Goal: Transaction & Acquisition: Purchase product/service

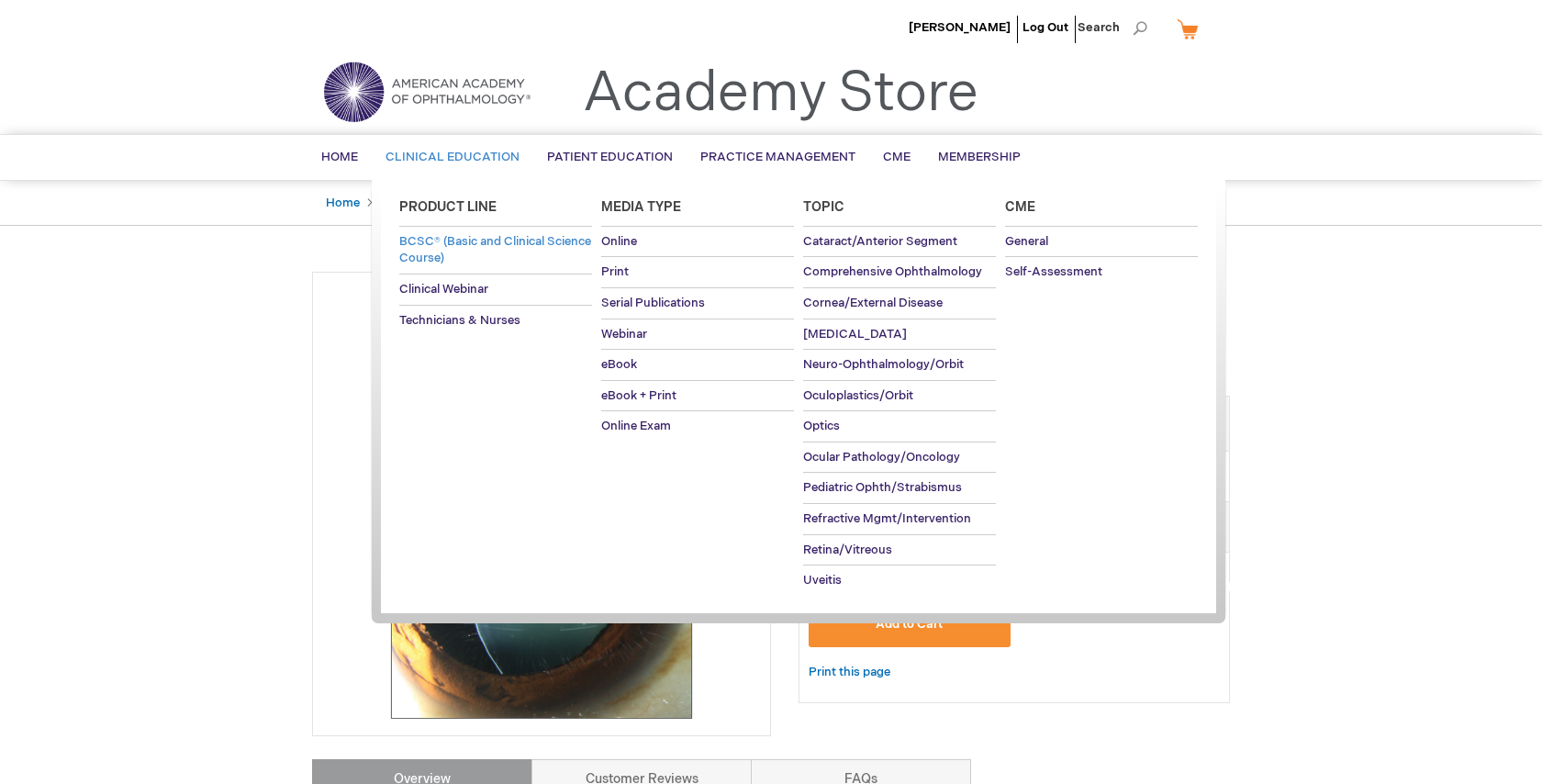
click at [460, 249] on link "BCSC® (Basic and Clinical Science Course)" at bounding box center [495, 250] width 192 height 46
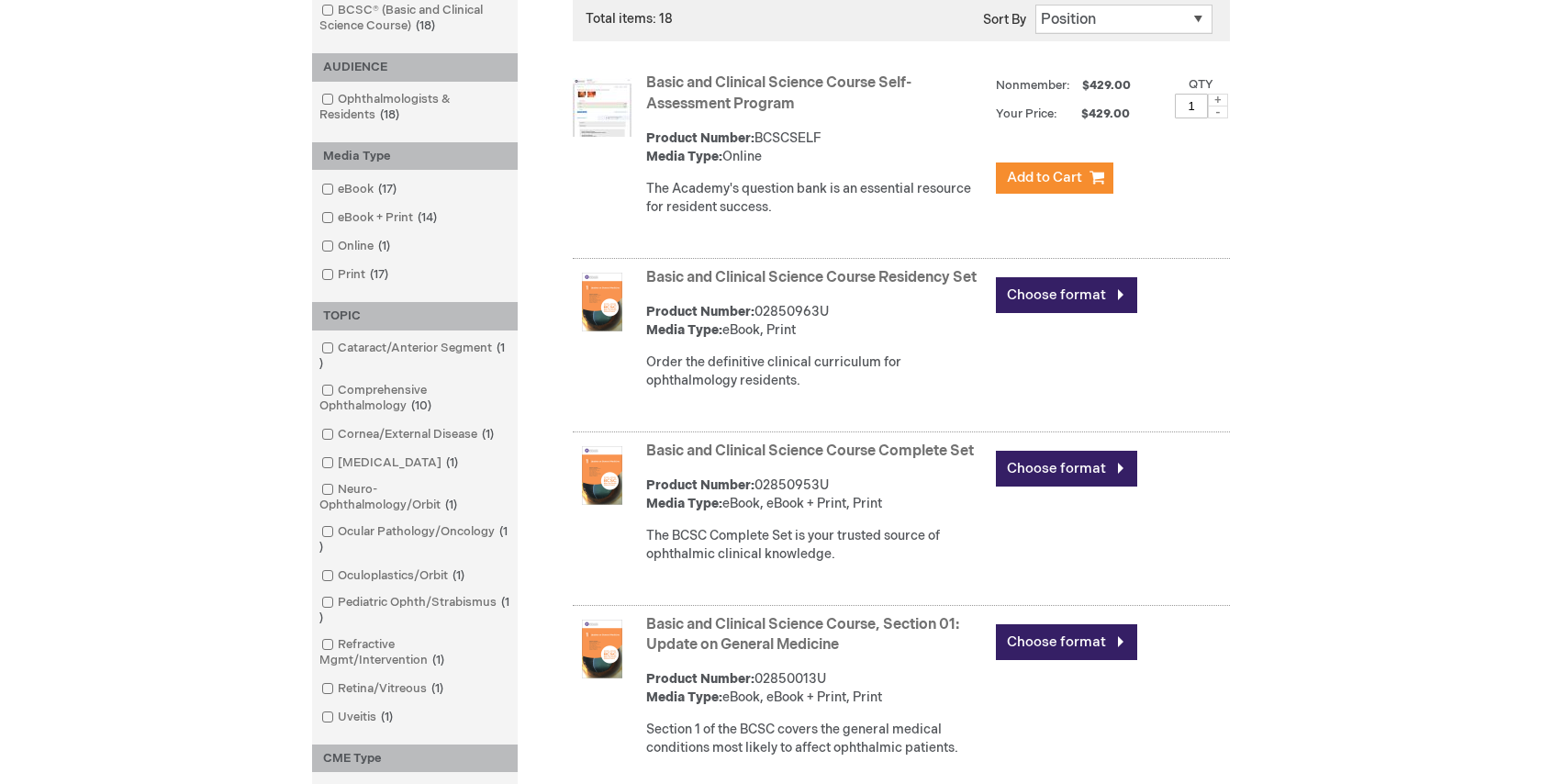
scroll to position [391, 0]
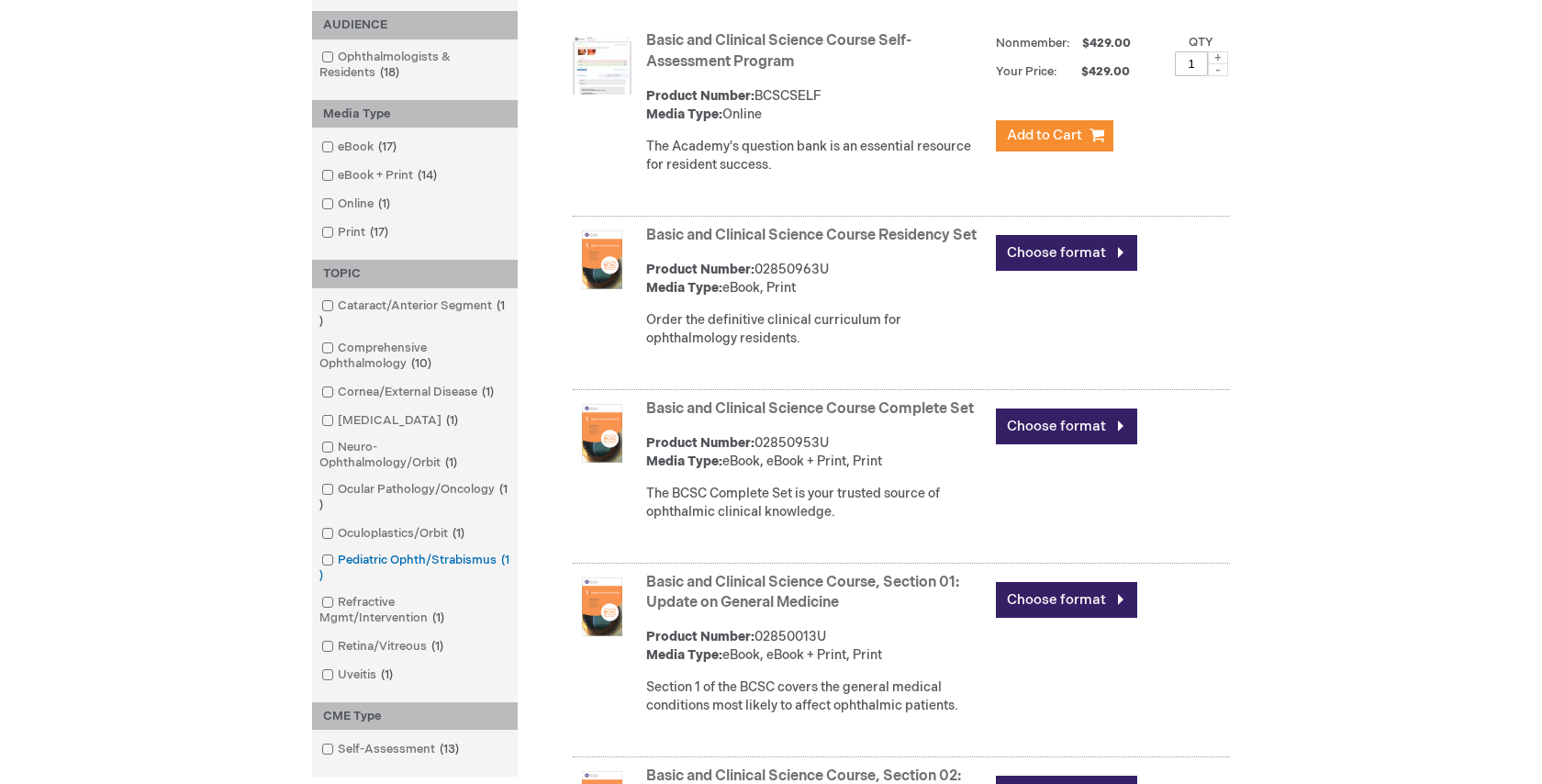
click at [337, 562] on span at bounding box center [337, 560] width 0 height 15
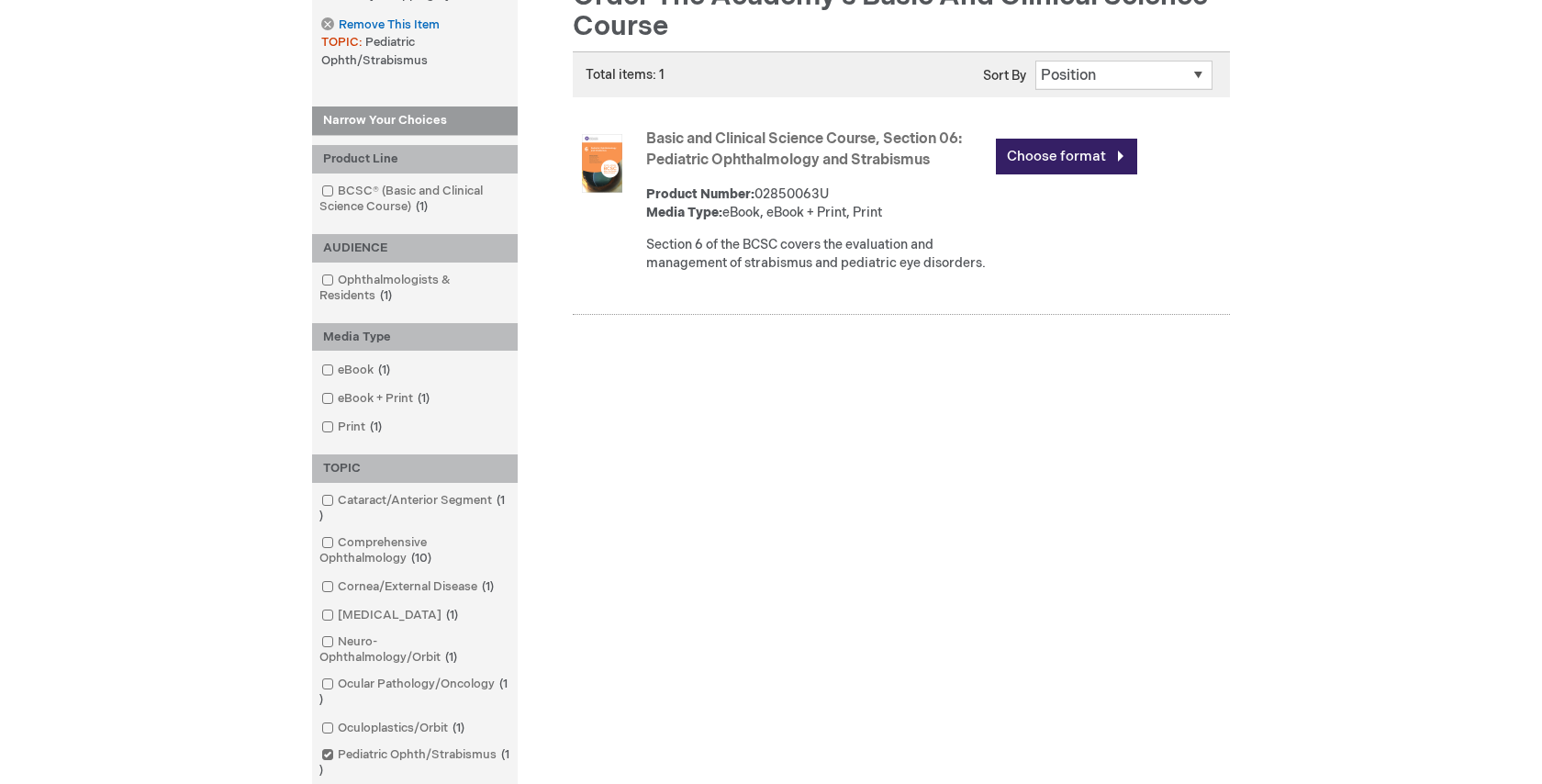
scroll to position [277, 0]
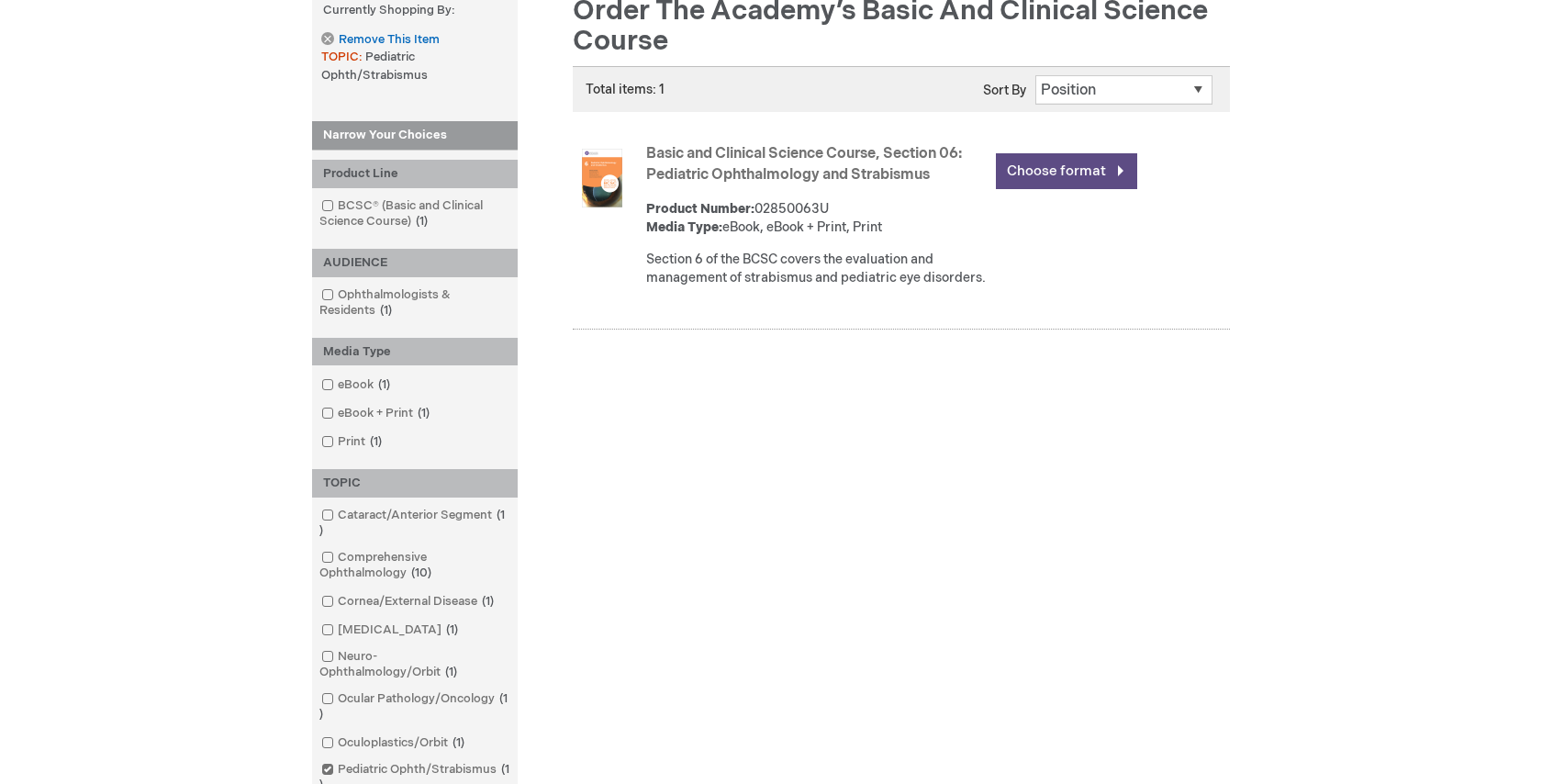
click at [1114, 173] on link "Choose format" at bounding box center [1066, 171] width 141 height 36
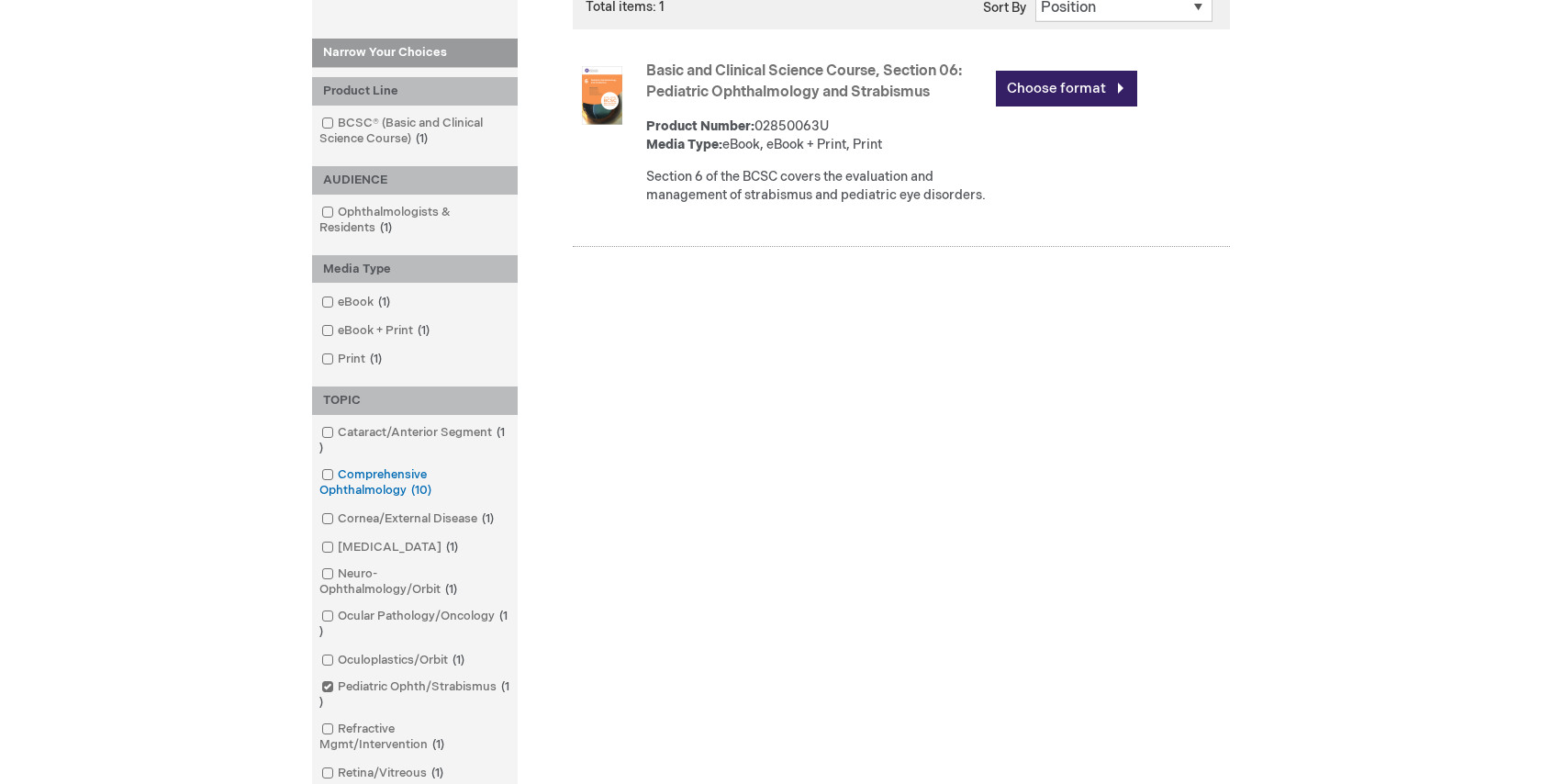
scroll to position [362, 0]
click at [388, 436] on link "Cataract/Anterior Segment 1 item" at bounding box center [415, 439] width 196 height 33
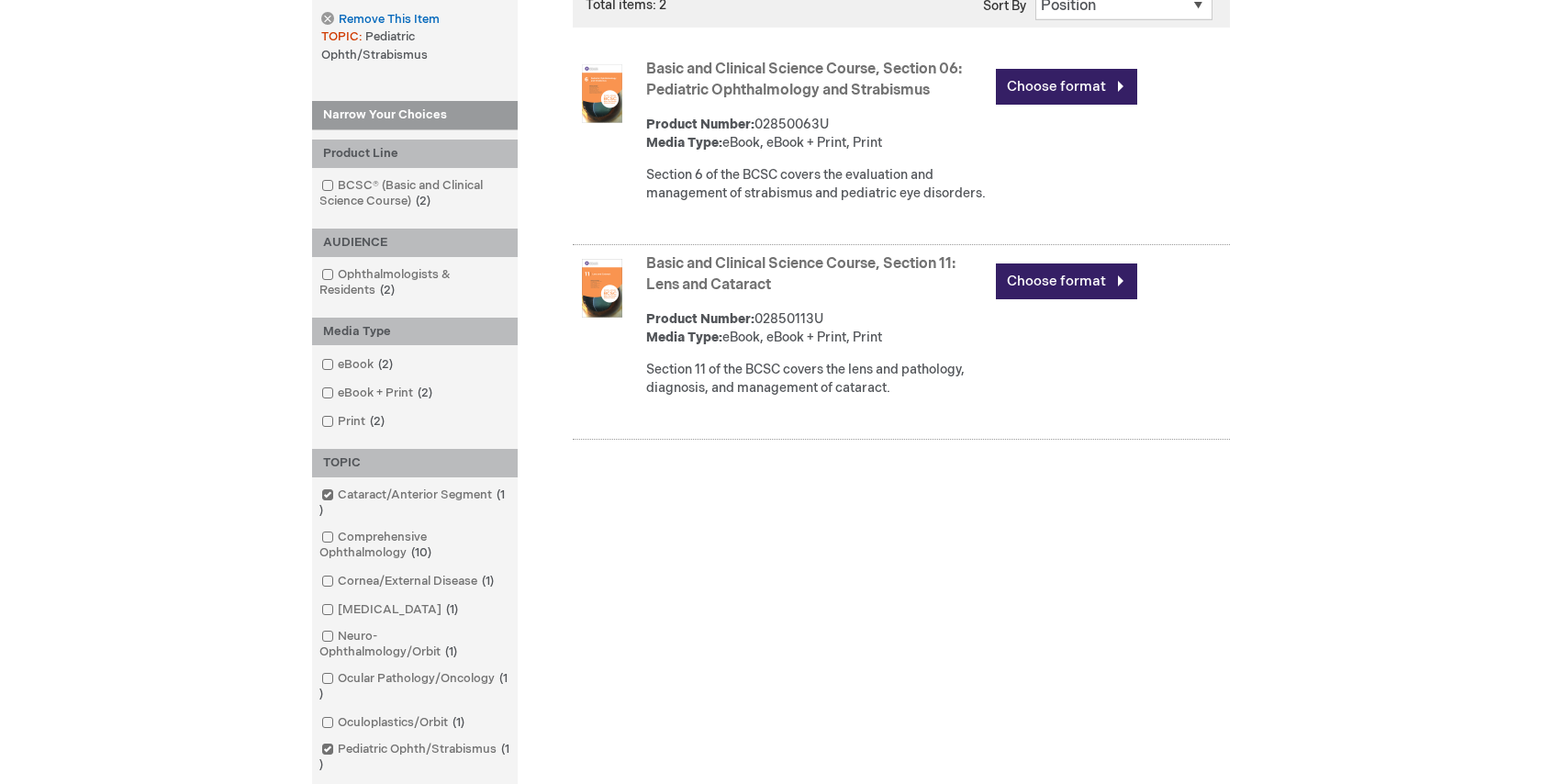
click at [766, 265] on link "Basic and Clinical Science Course, Section 11: Lens and Cataract" at bounding box center [801, 275] width 309 height 39
click at [775, 82] on link "Basic and Clinical Science Course, Section 06: Pediatric Ophthalmology and Stra…" at bounding box center [804, 80] width 316 height 39
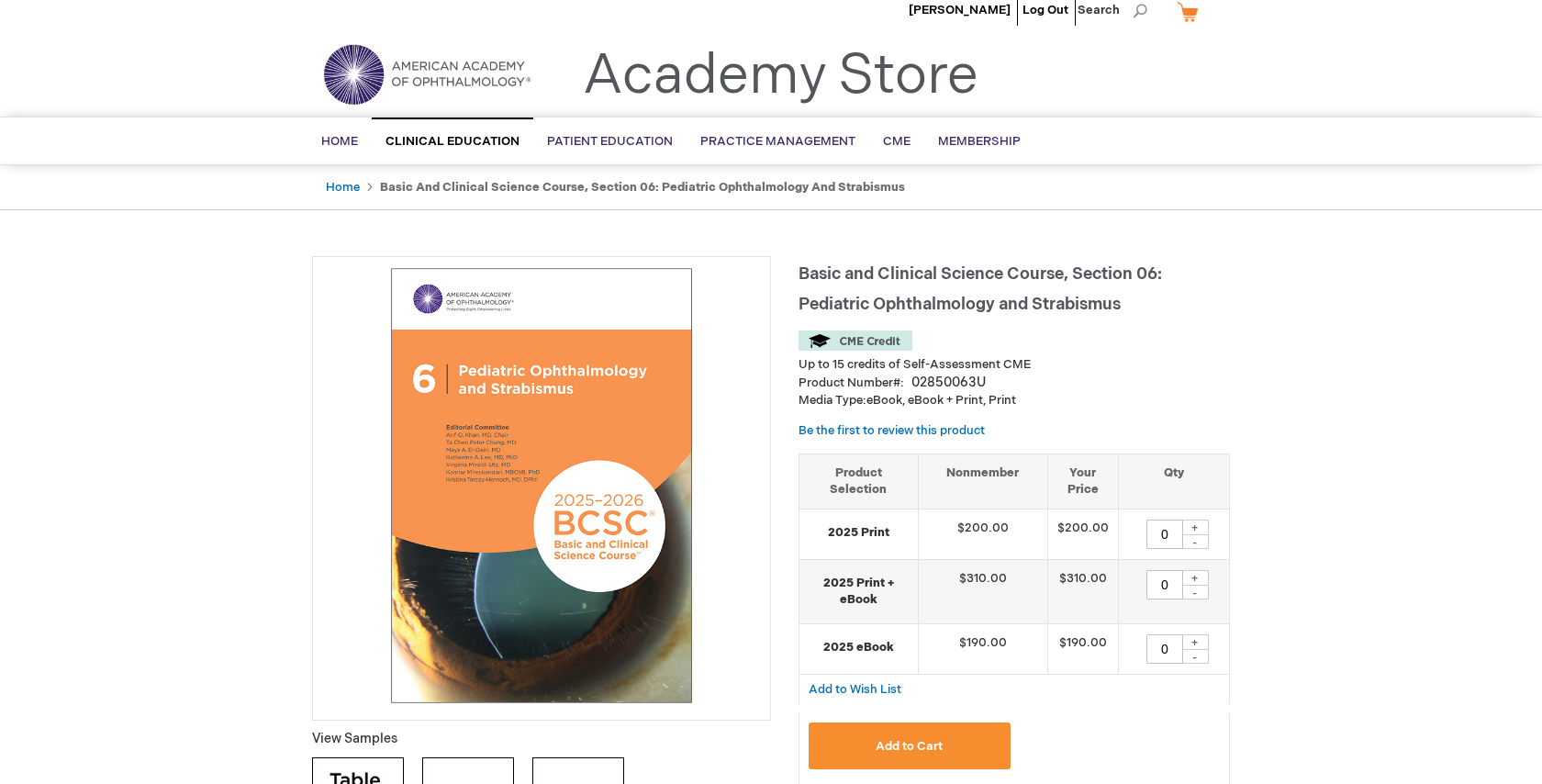
scroll to position [7, 0]
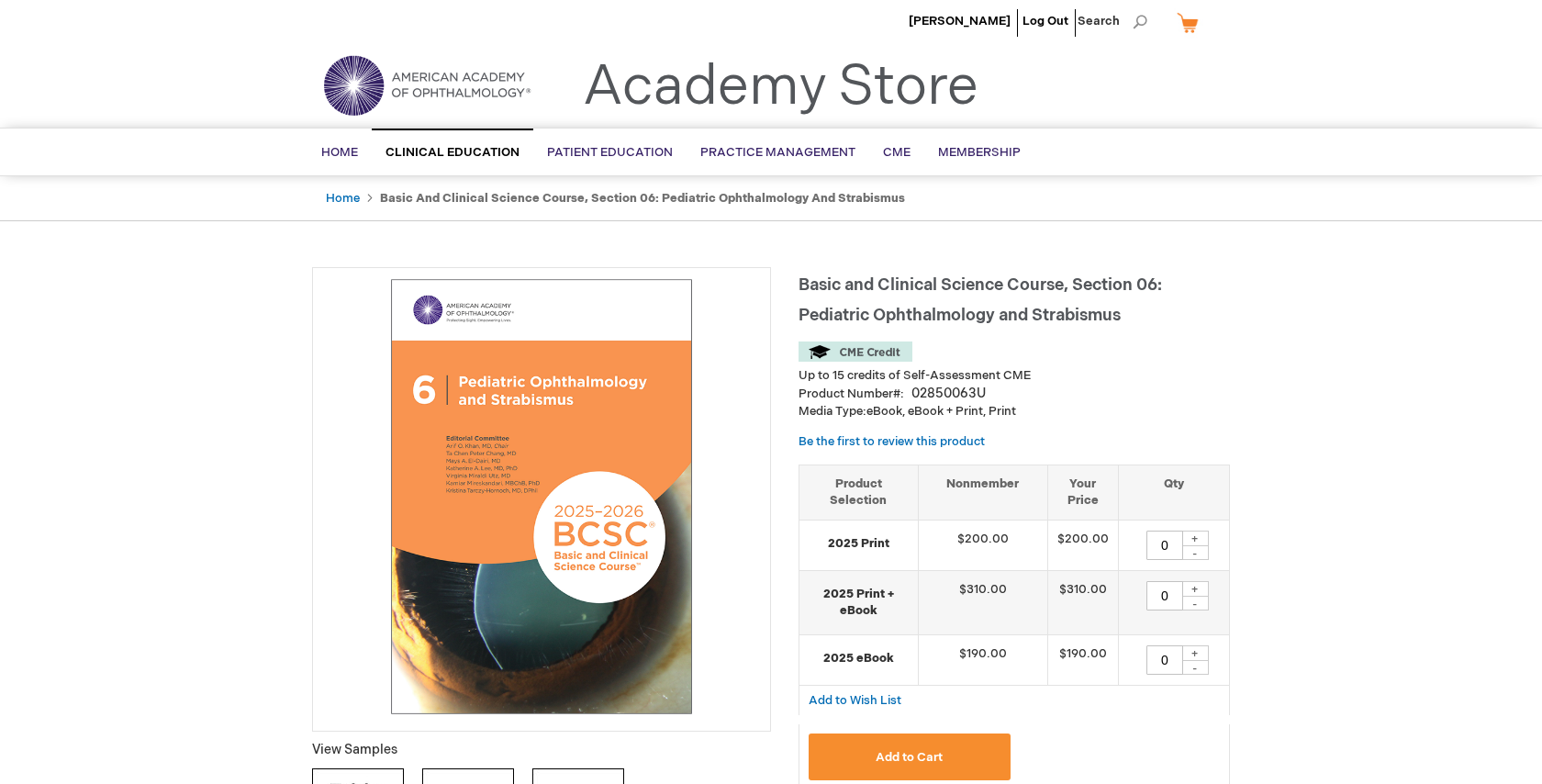
click at [932, 755] on span "Add to Cart" at bounding box center [909, 757] width 67 height 15
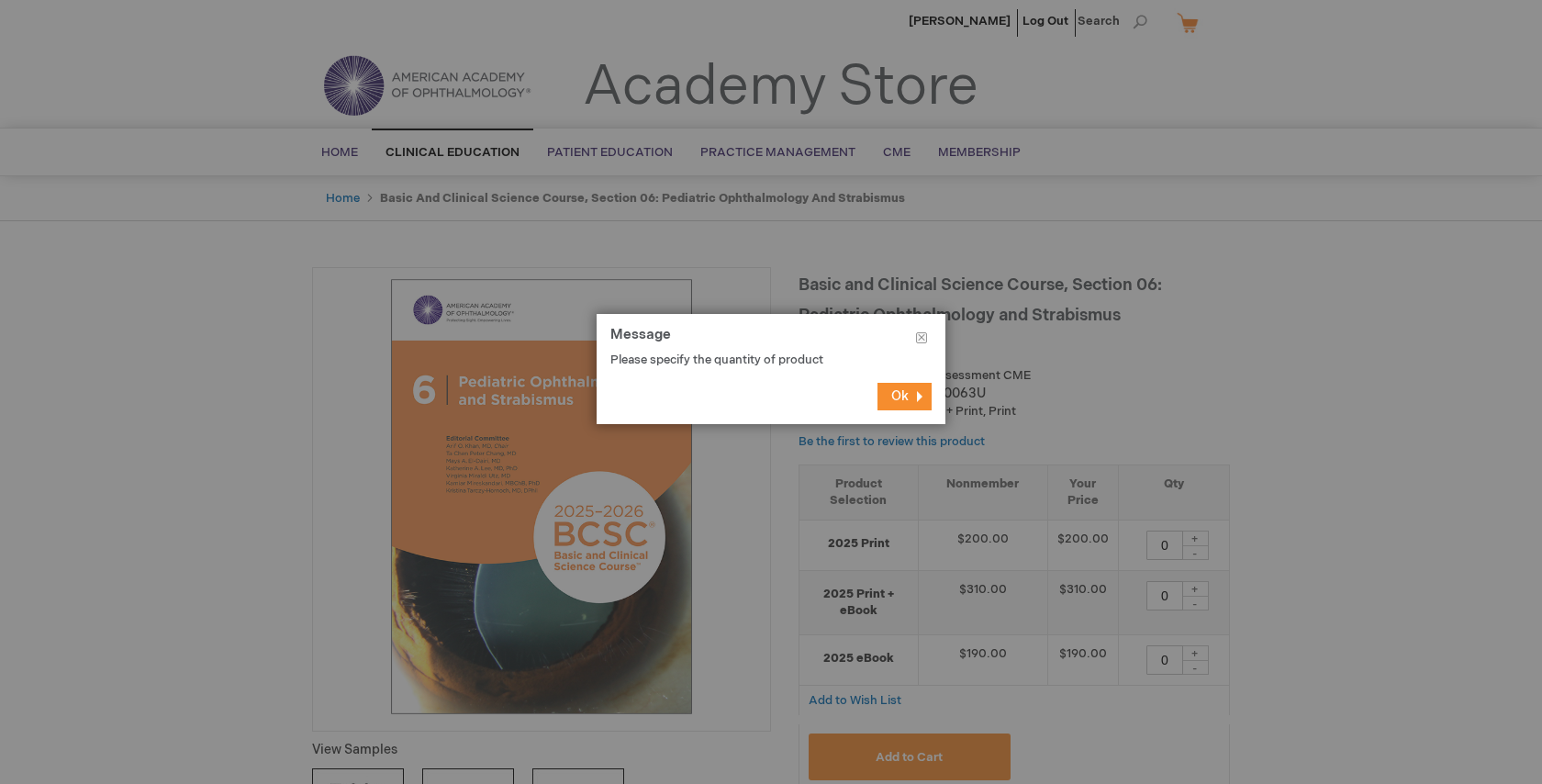
click at [905, 392] on span "Ok" at bounding box center [900, 396] width 17 height 15
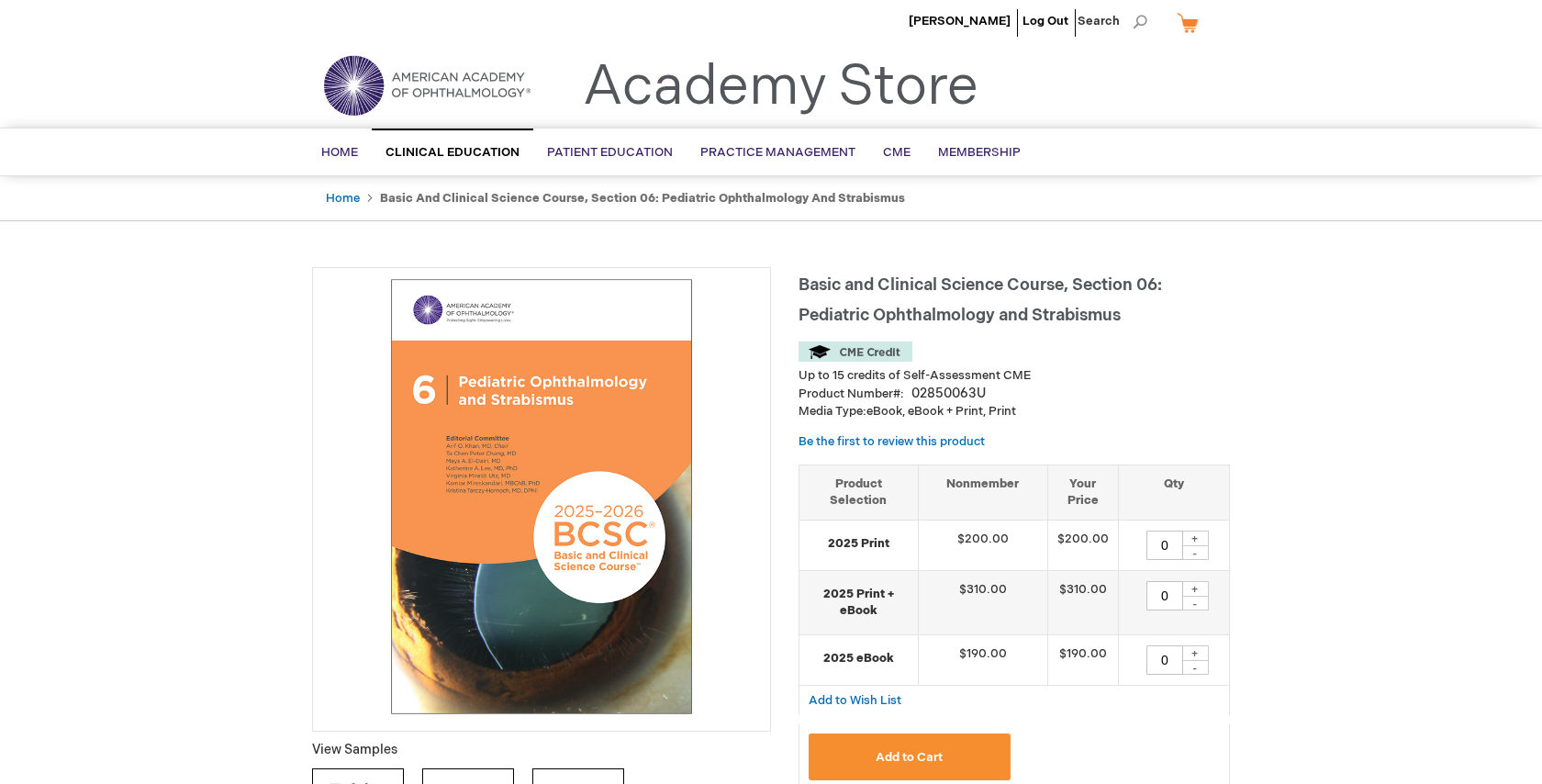
click at [1199, 591] on div "+" at bounding box center [1195, 589] width 27 height 15
type input "1"
click at [954, 772] on button "Add to Cart" at bounding box center [910, 757] width 202 height 46
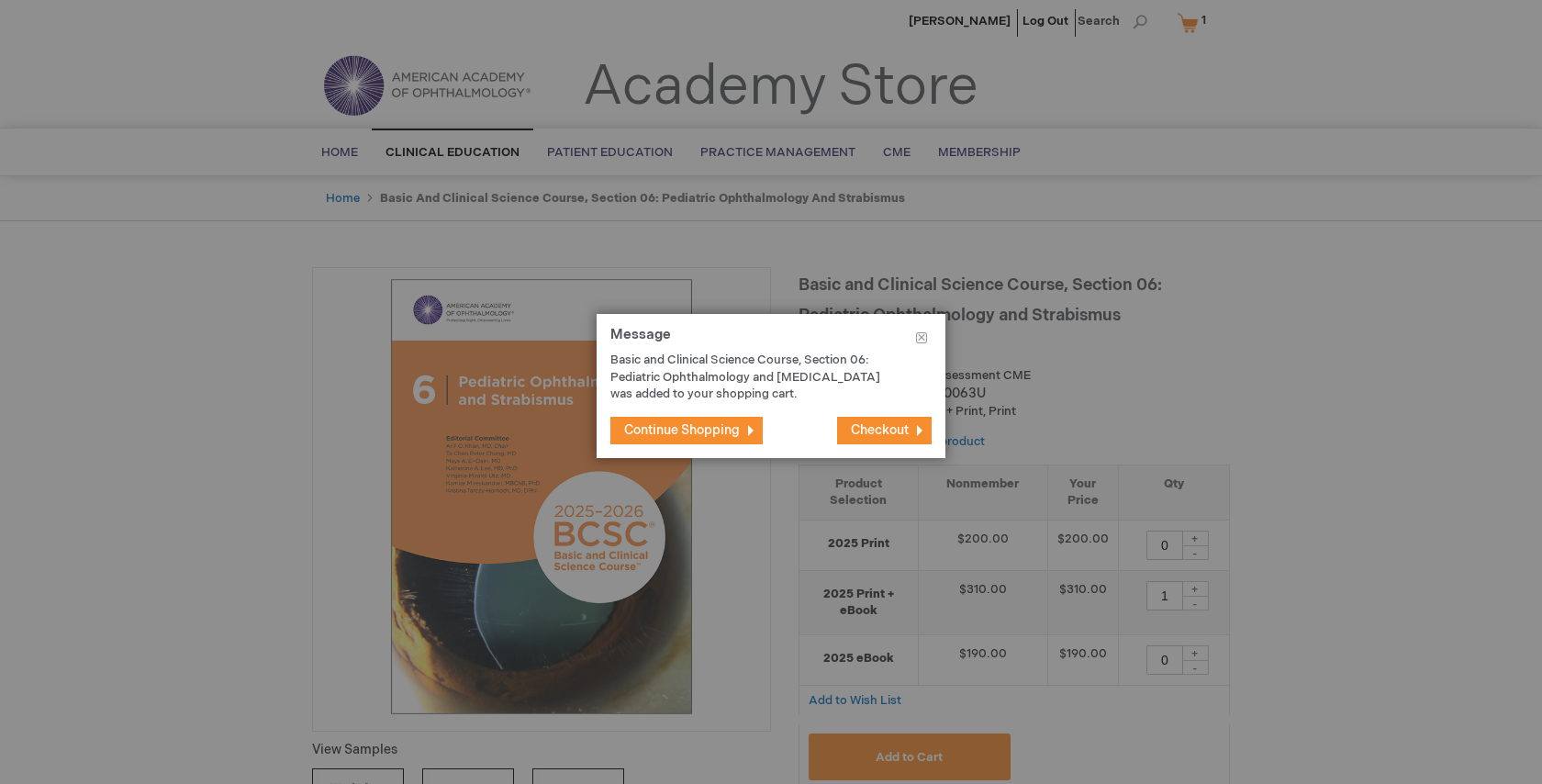
click at [768, 440] on footer "Continue Shopping Checkout" at bounding box center [771, 430] width 349 height 55
click at [887, 432] on span "Checkout" at bounding box center [880, 430] width 58 height 15
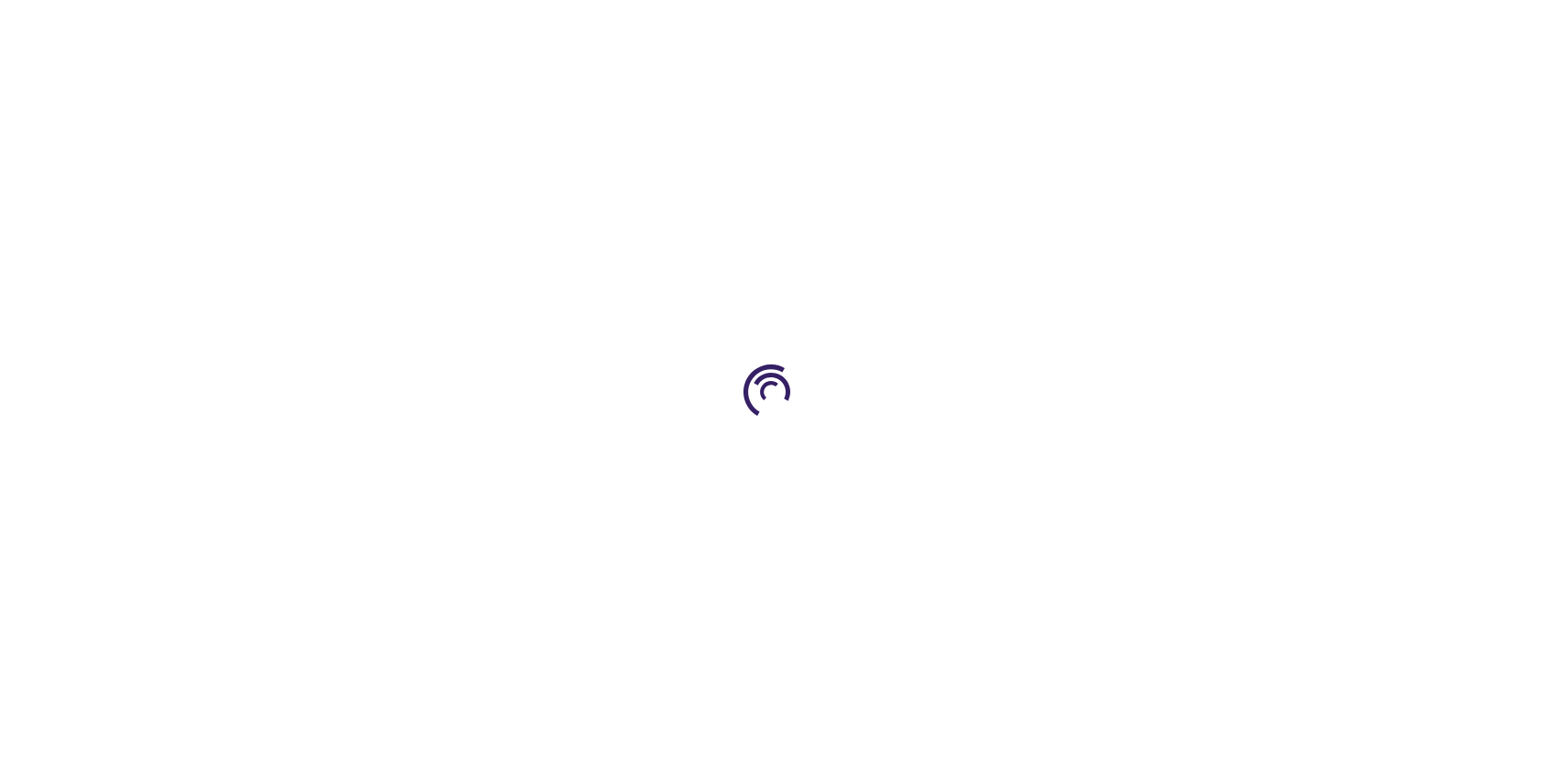
select select "US"
select select "41"
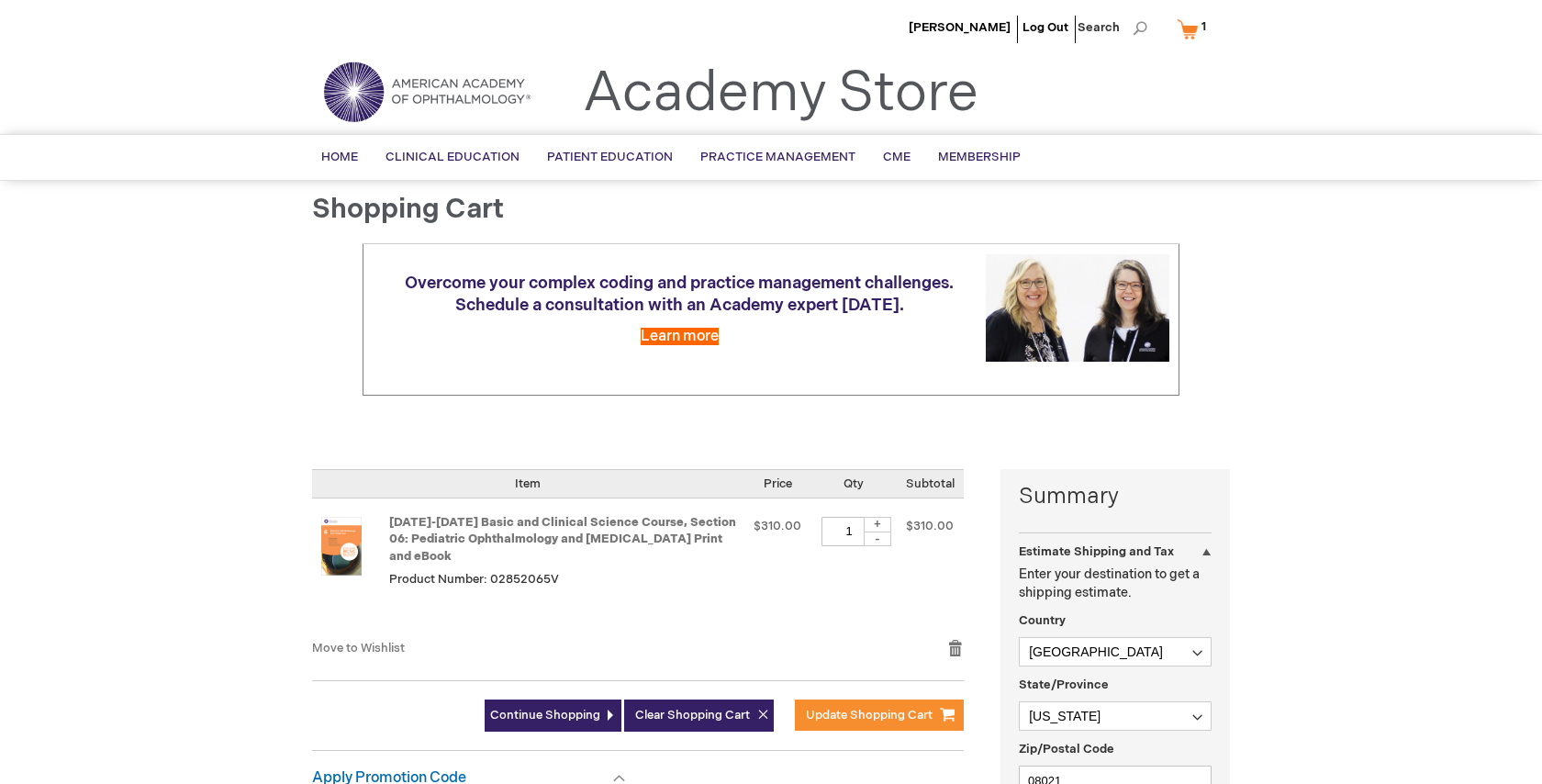
click at [0, 783] on div at bounding box center [0, 784] width 0 height 0
click at [1000, 28] on span "[PERSON_NAME]" at bounding box center [959, 27] width 102 height 15
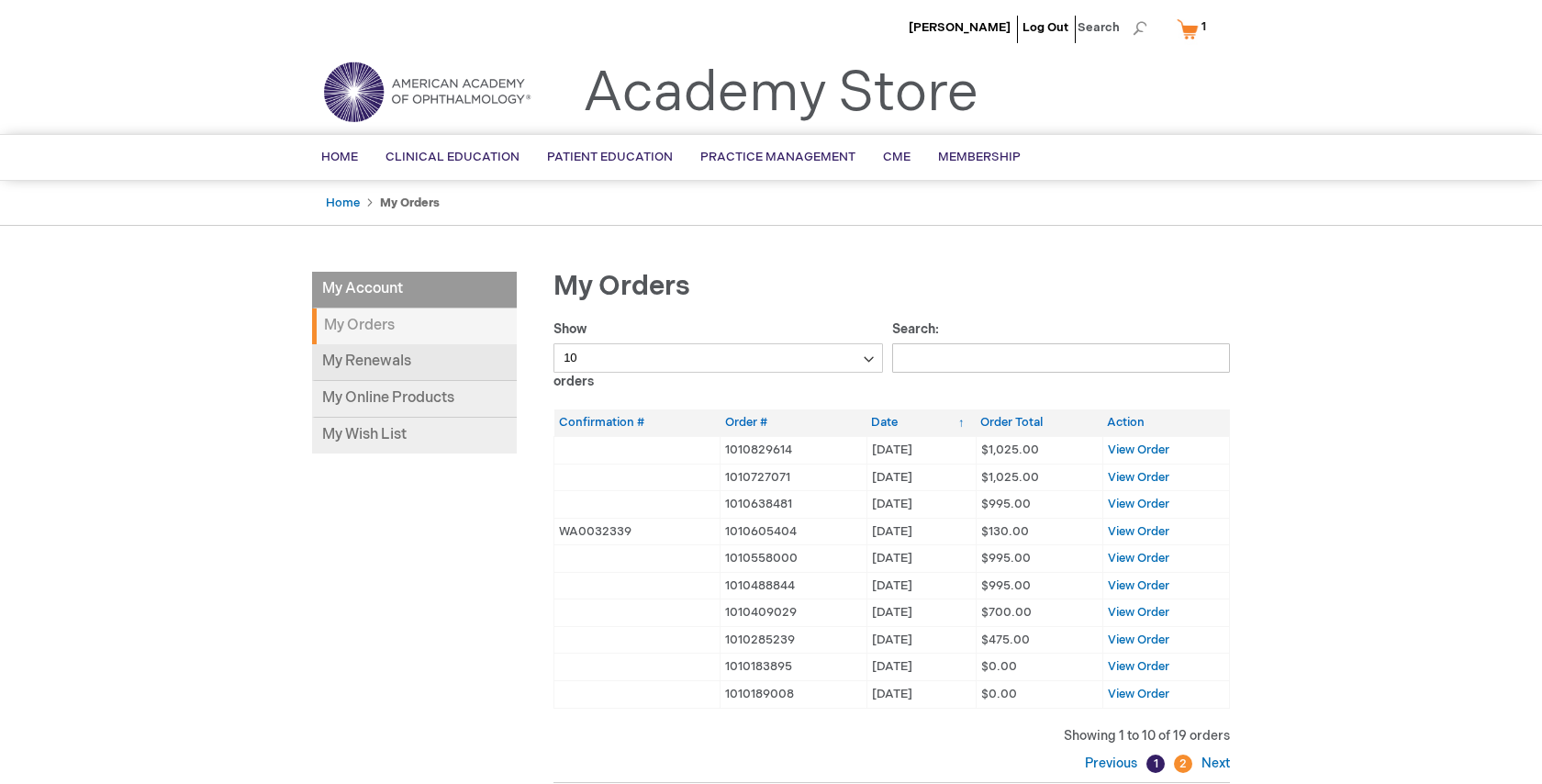
click at [375, 366] on link "My Renewals" at bounding box center [415, 363] width 205 height 37
